Goal: Find contact information: Find contact information

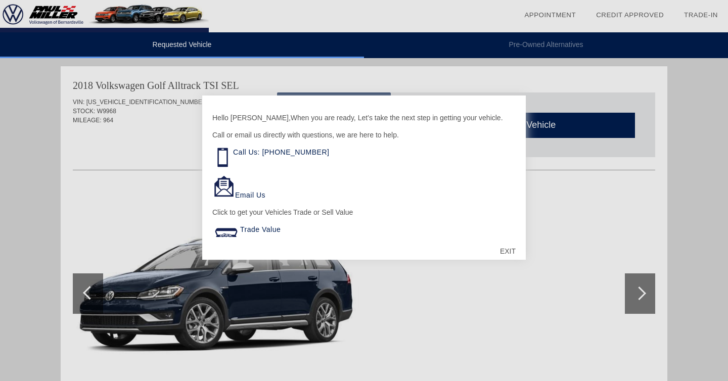
click at [506, 248] on div "EXIT" at bounding box center [508, 251] width 36 height 30
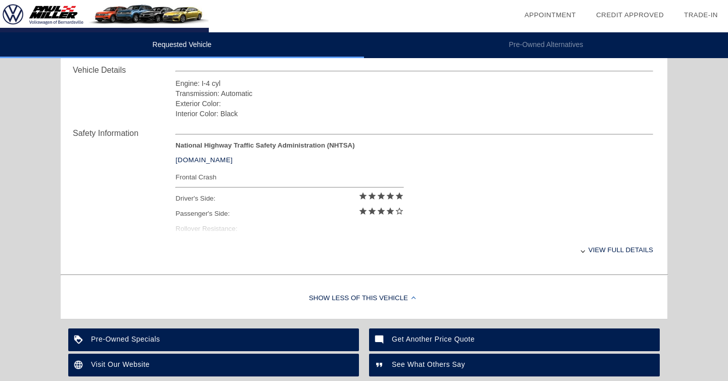
scroll to position [480, 0]
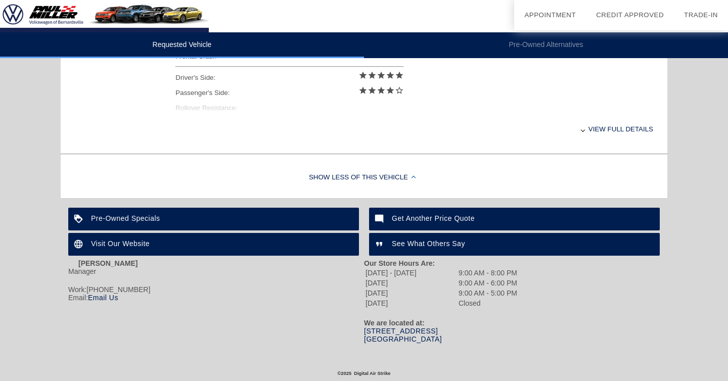
drag, startPoint x: 361, startPoint y: 330, endPoint x: 446, endPoint y: 339, distance: 85.3
click at [446, 339] on div "[PERSON_NAME] Manager Work: [PHONE_NUMBER] Email: Email Us Our Store Hours Are:…" at bounding box center [363, 301] width 591 height 89
click at [449, 339] on div "[STREET_ADDRESS] [GEOGRAPHIC_DATA], [GEOGRAPHIC_DATA]" at bounding box center [512, 335] width 296 height 16
drag, startPoint x: 449, startPoint y: 339, endPoint x: 364, endPoint y: 330, distance: 85.4
click at [364, 330] on div "[STREET_ADDRESS] [GEOGRAPHIC_DATA], [GEOGRAPHIC_DATA]" at bounding box center [512, 335] width 296 height 16
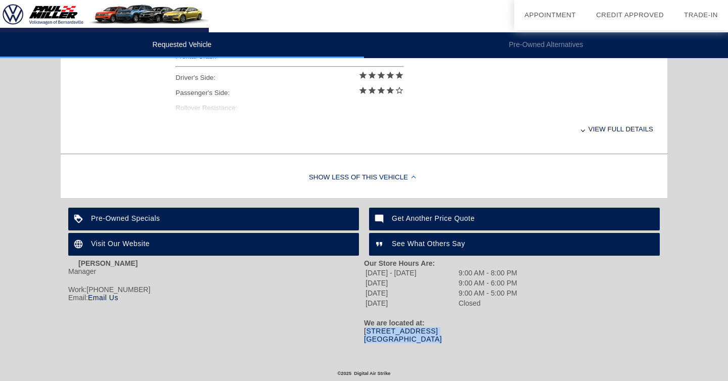
copy div "[STREET_ADDRESS] [GEOGRAPHIC_DATA], [GEOGRAPHIC_DATA]"
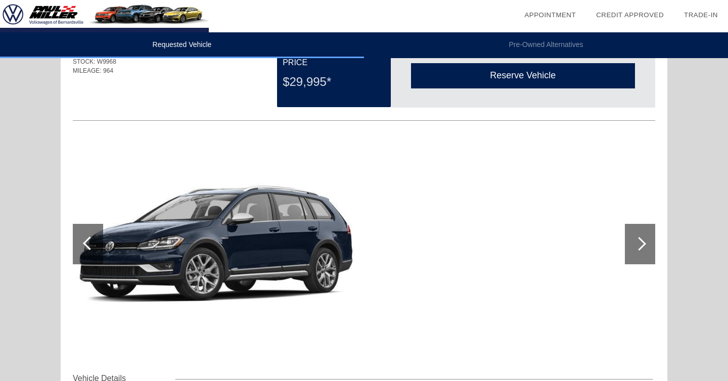
scroll to position [158, 0]
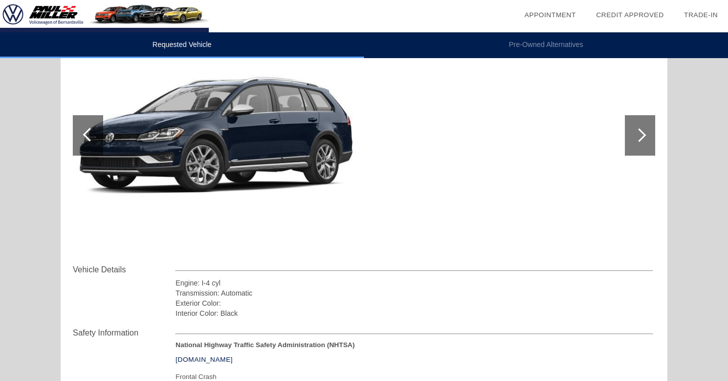
click at [638, 146] on div at bounding box center [640, 135] width 30 height 40
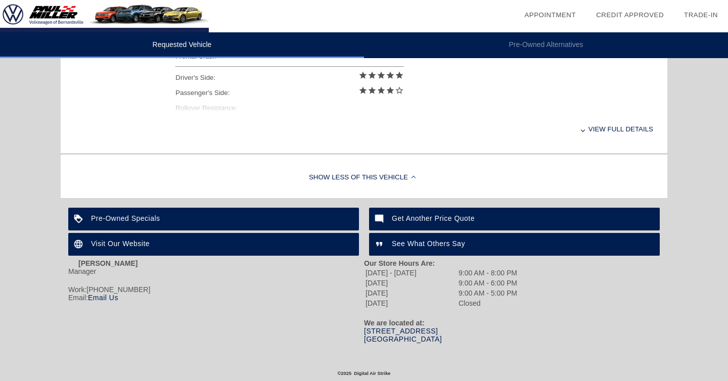
scroll to position [0, 0]
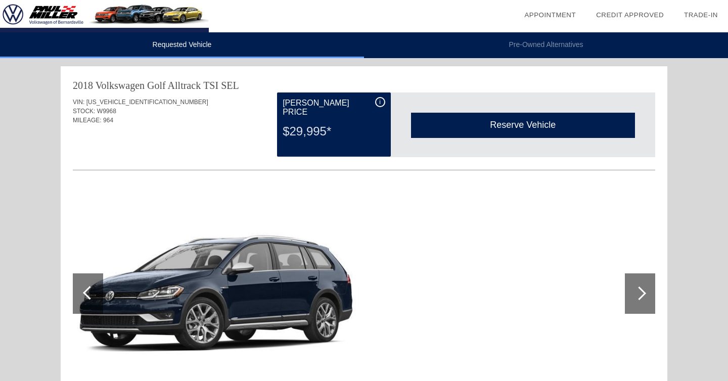
click at [643, 98] on div "Reserve Vehicle Reserve This Vehicle Please confirm that you would like to rese…" at bounding box center [523, 124] width 264 height 65
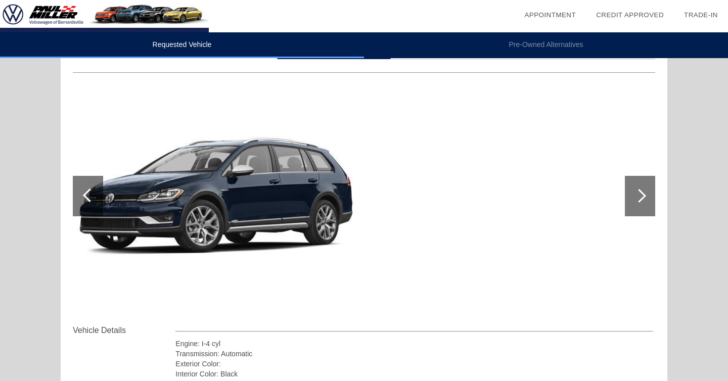
scroll to position [100, 0]
